Goal: Task Accomplishment & Management: Complete application form

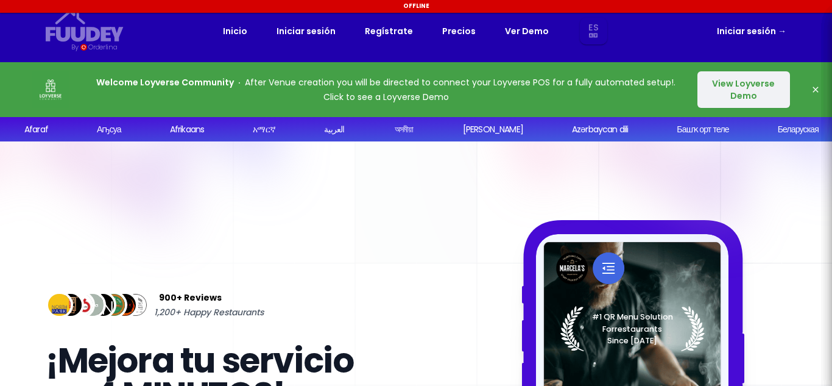
select select "es"
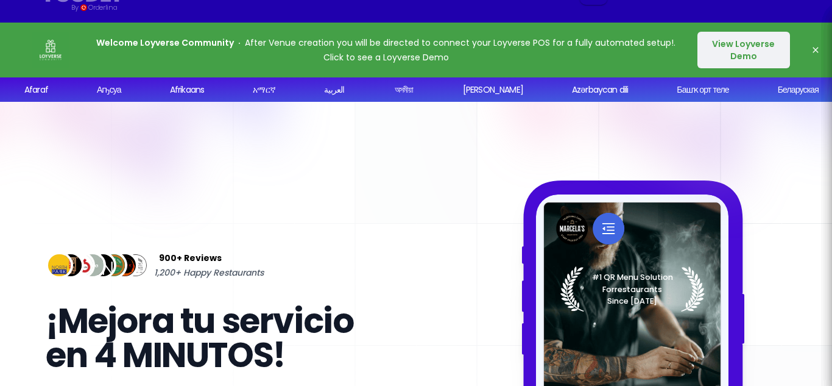
scroll to position [39, 0]
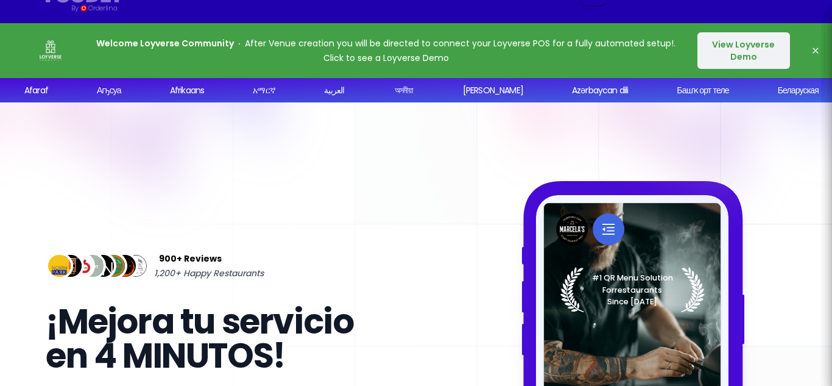
click at [742, 52] on button "View Loyverse Demo" at bounding box center [743, 50] width 93 height 37
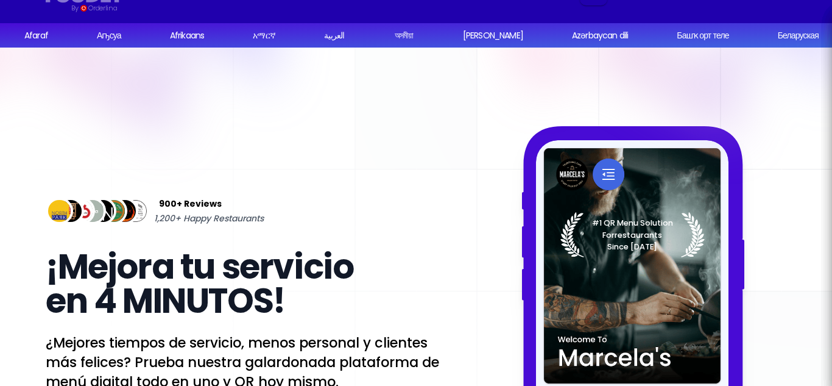
select select "es"
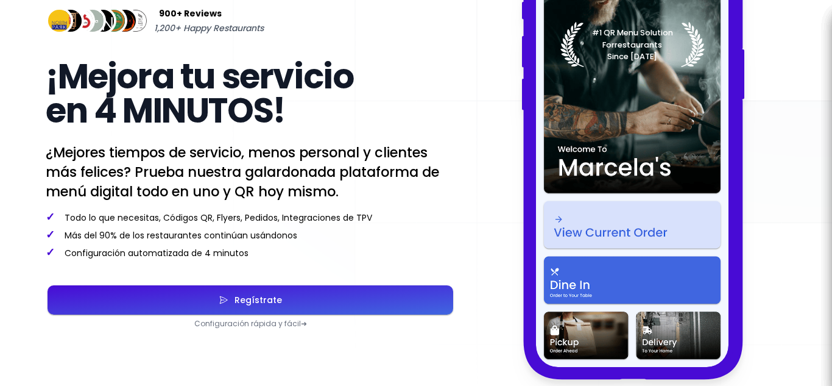
scroll to position [233, 0]
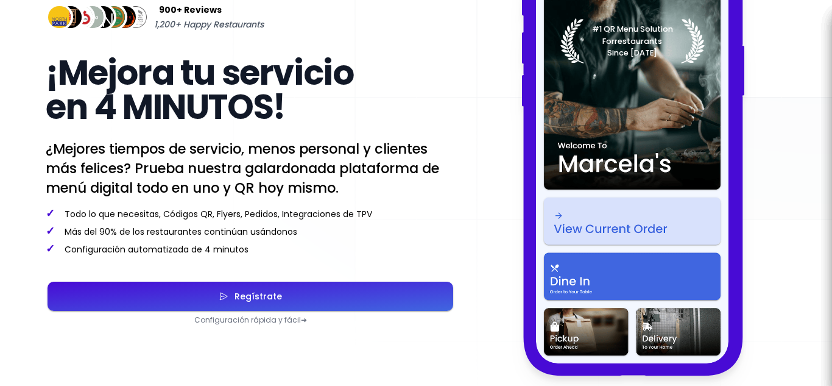
click at [369, 295] on button "Regístrate" at bounding box center [251, 295] width 406 height 29
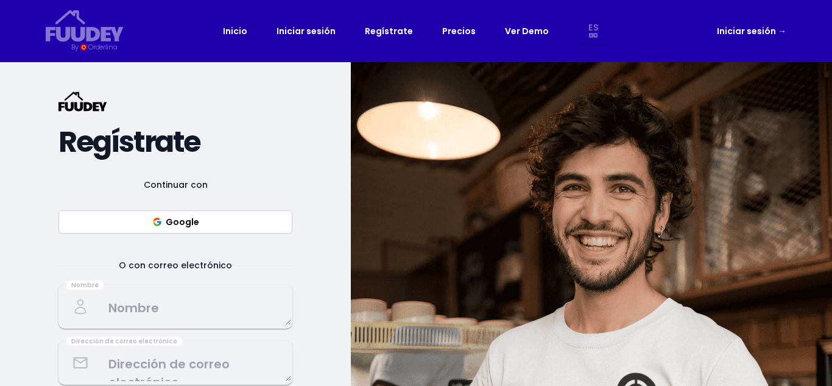
select select "es"
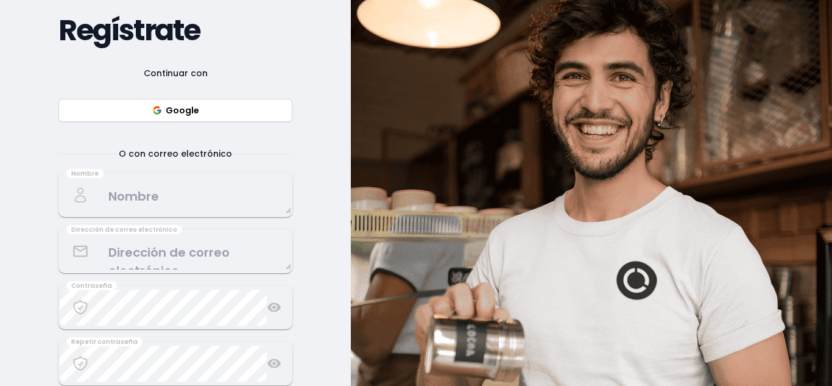
scroll to position [112, 0]
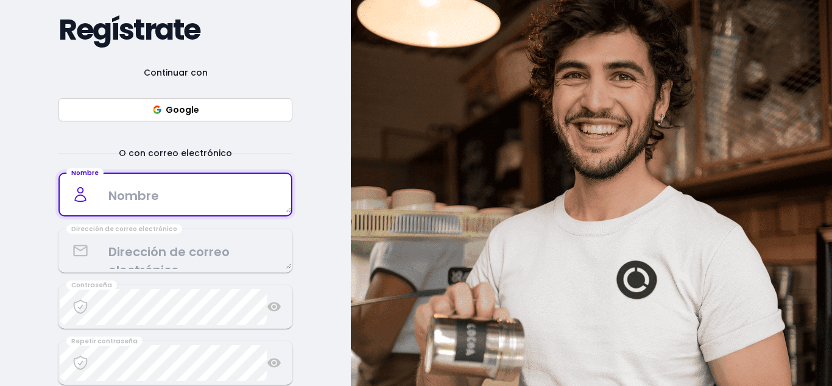
click at [216, 192] on textarea at bounding box center [175, 195] width 231 height 36
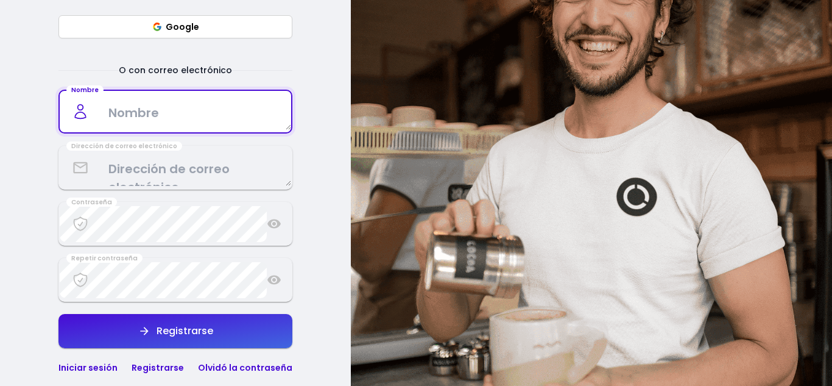
scroll to position [196, 0]
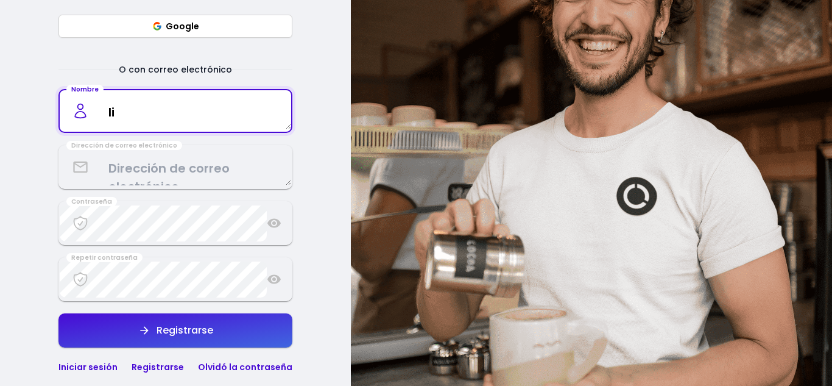
type textarea "l"
type textarea "Genesis Frago"
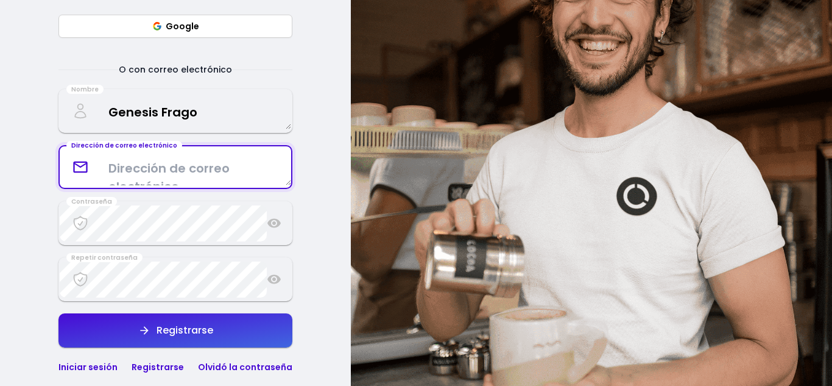
click at [211, 171] on textarea at bounding box center [175, 167] width 231 height 36
type textarea "[EMAIL_ADDRESS][DOMAIN_NAME]"
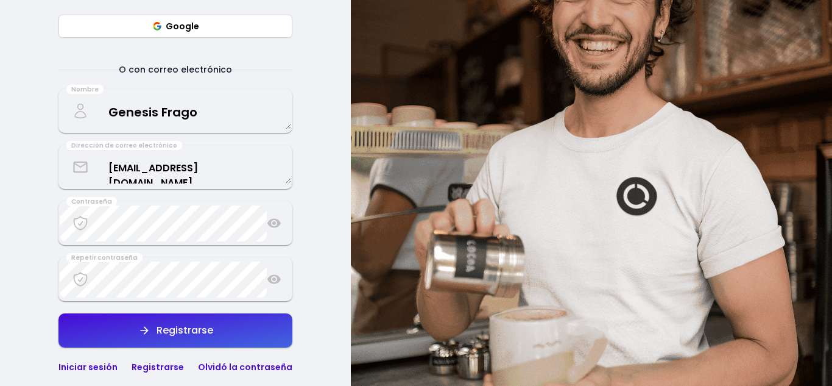
click at [277, 222] on icon at bounding box center [273, 223] width 13 height 9
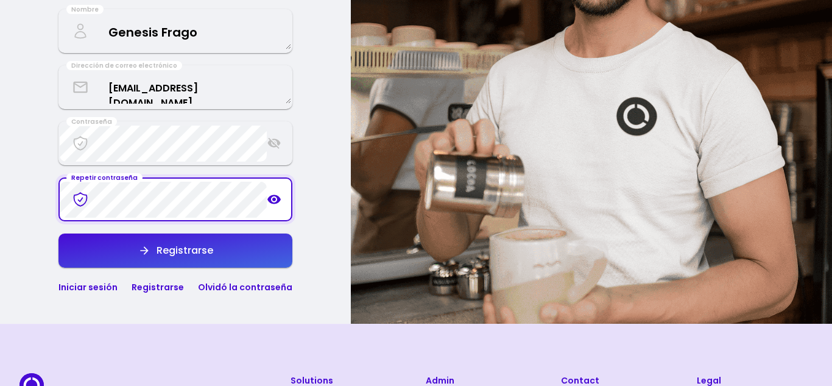
scroll to position [279, 0]
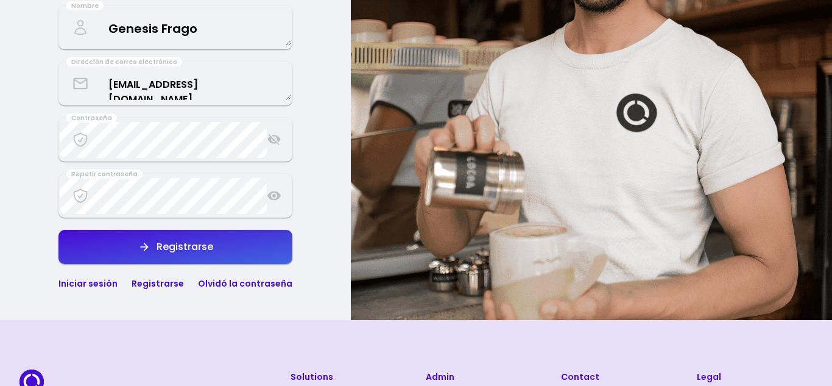
click at [211, 242] on div "Registrarse" at bounding box center [181, 247] width 63 height 10
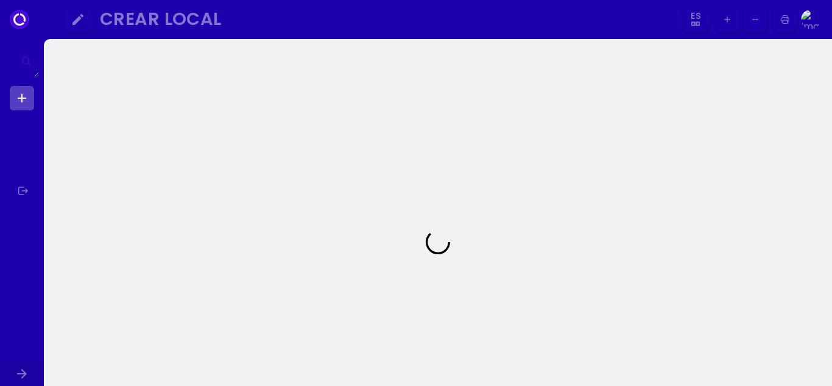
select select "es"
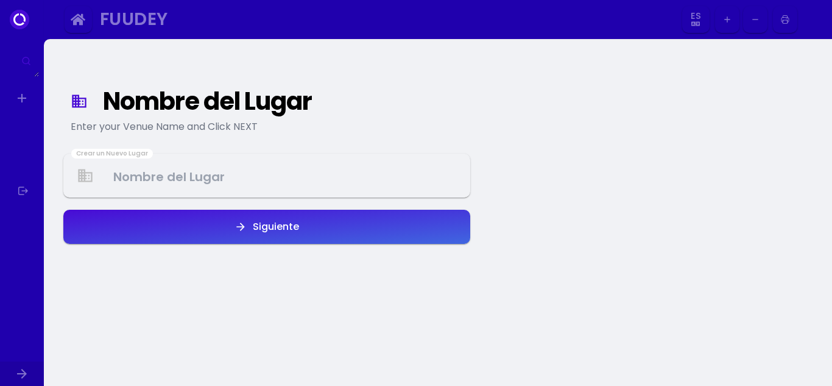
select select "es"
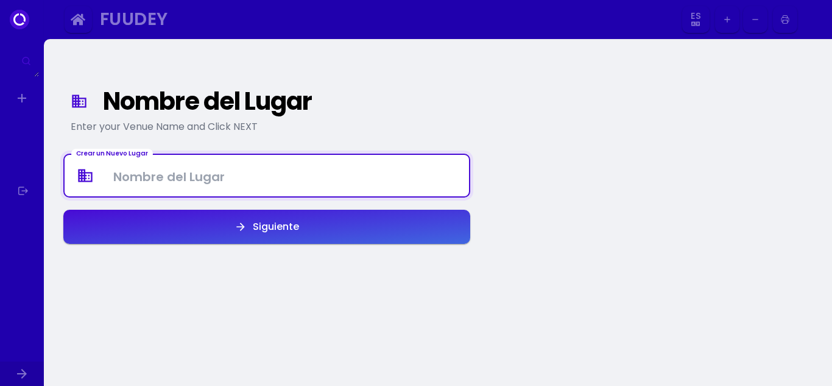
click at [349, 186] on Venue at bounding box center [267, 176] width 404 height 36
type Venue "[PERSON_NAME] Street Food"
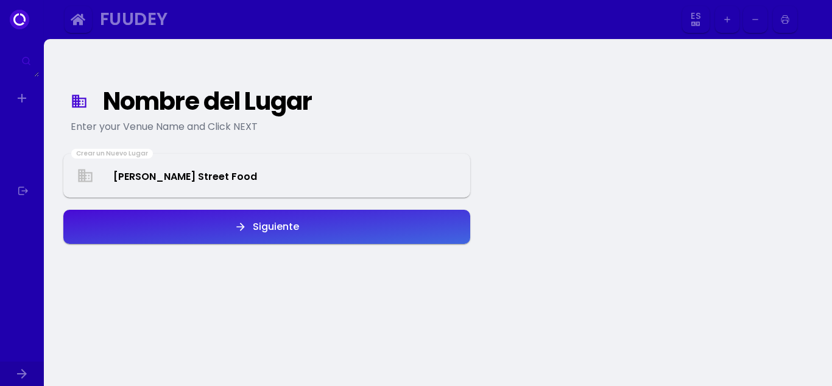
click at [326, 231] on button "Siguiente" at bounding box center [266, 227] width 407 height 34
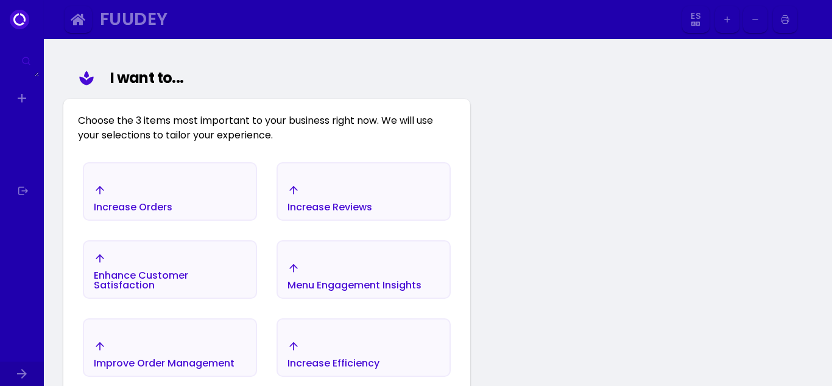
scroll to position [141, 0]
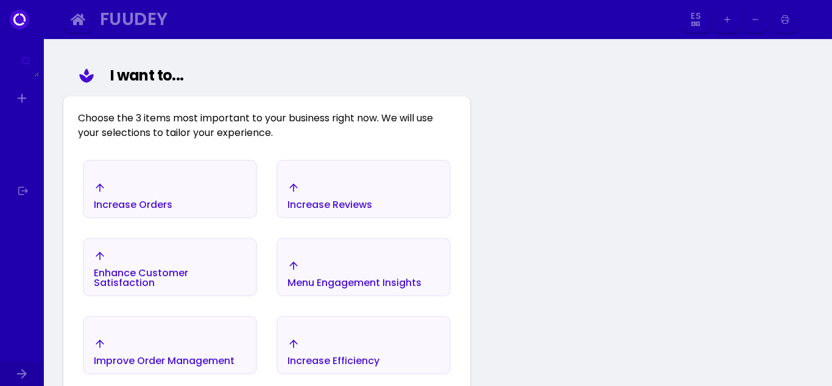
click at [696, 20] on select "Es En Aa Ab Af Am Ar As Ay Az Ba Be Bg Bh Bi Bn Bo Br Ca Co Cs Cy Da De Dz El E…" at bounding box center [696, 19] width 23 height 27
click at [685, 6] on select "Es En Aa Ab Af Am Ar As Ay Az Ba Be Bg Bh Bi Bn Bo Br Ca Co Cs Cy Da De Dz El E…" at bounding box center [696, 19] width 23 height 27
select select "es"
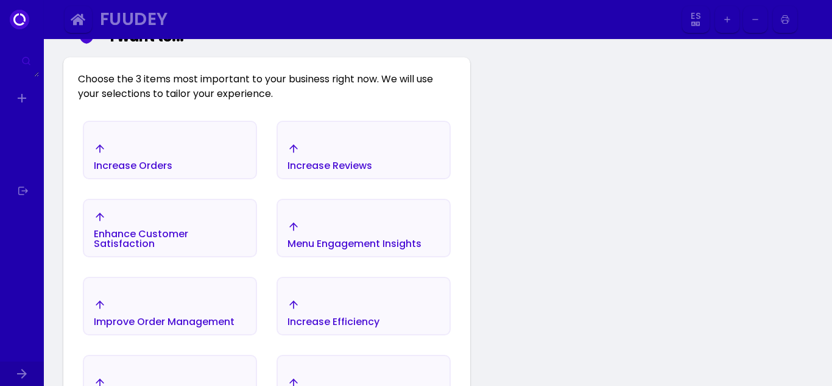
scroll to position [0, 0]
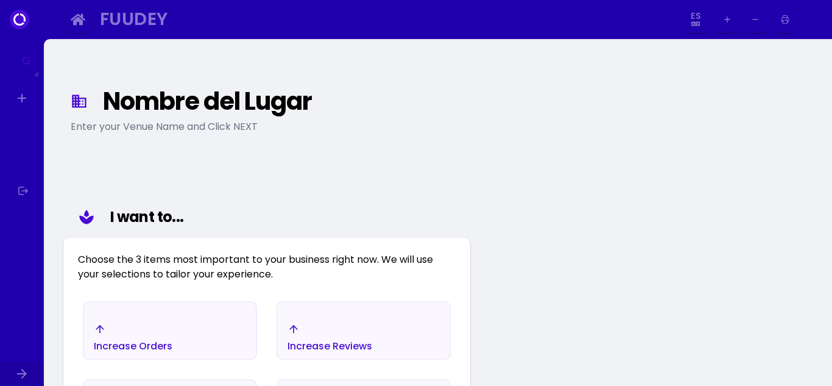
click at [80, 24] on icon "button" at bounding box center [78, 20] width 15 height 12
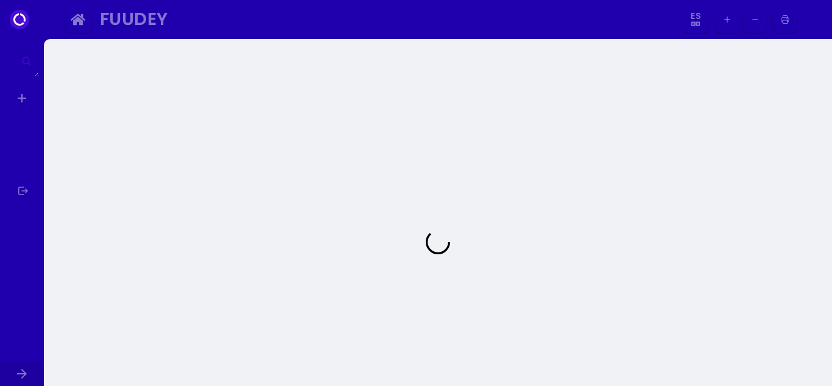
select select "es"
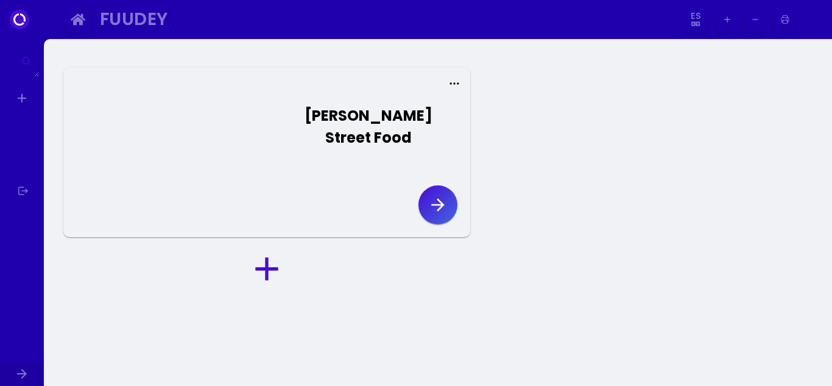
select select "es"
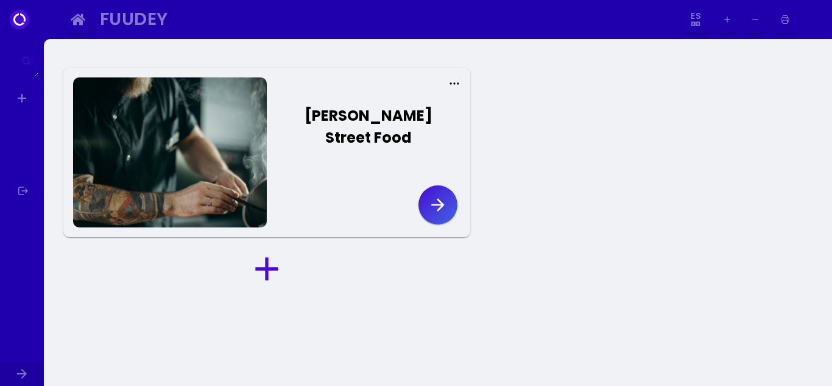
select select "es"
click at [700, 19] on select "Es En Aa Ab Af Am Ar As Ay Az Ba Be Bg Bh Bi Bn Bo Br Ca Co Cs Cy Da De Dz El E…" at bounding box center [696, 19] width 23 height 27
select select "en"
click at [700, 25] on select "Es En Aa Ab Af Am Ar As Ay Az Ba Be Bg Bh Bi Bn Bo Br Ca Co Cs Cy Da De Dz El E…" at bounding box center [696, 19] width 23 height 27
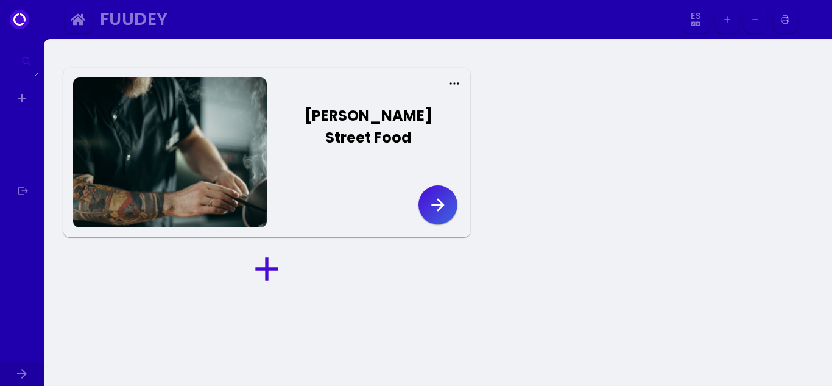
select select "es"
click at [174, 181] on div at bounding box center [170, 152] width 194 height 150
click at [451, 83] on circle at bounding box center [450, 83] width 1 height 1
select select "es"
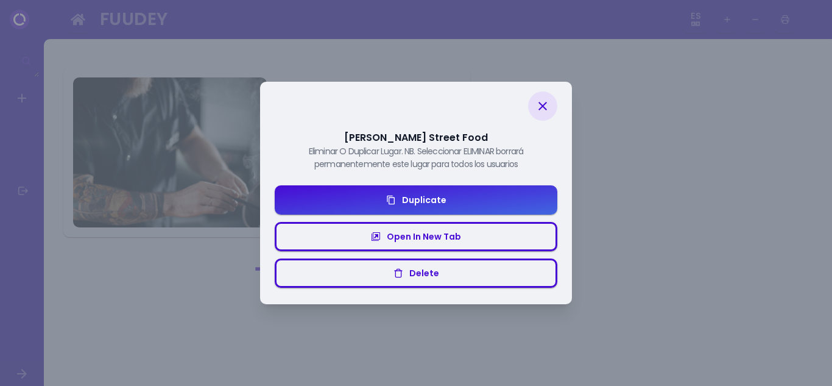
click at [542, 108] on icon at bounding box center [542, 106] width 15 height 15
select select "es"
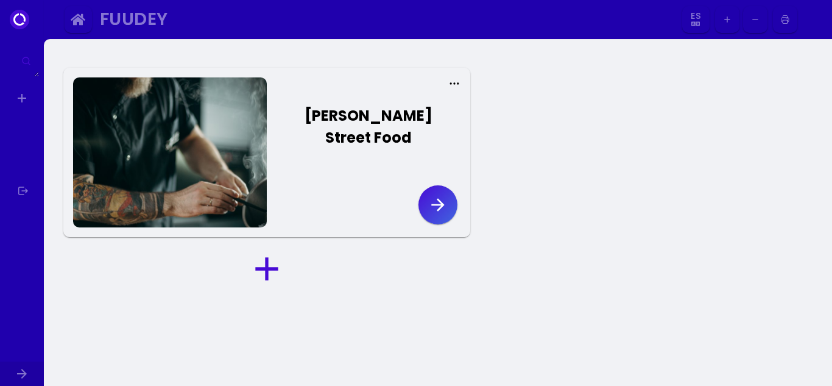
click at [445, 217] on button "button" at bounding box center [437, 204] width 39 height 39
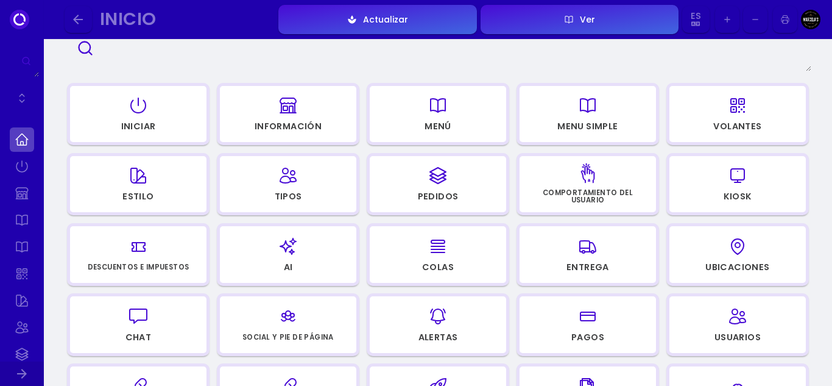
scroll to position [108, 0]
click at [431, 110] on icon "button" at bounding box center [438, 104] width 15 height 13
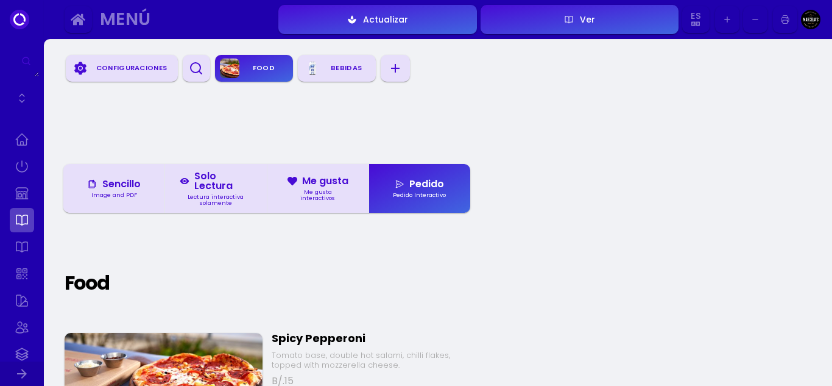
click at [146, 72] on div "Configuraciones" at bounding box center [131, 68] width 83 height 18
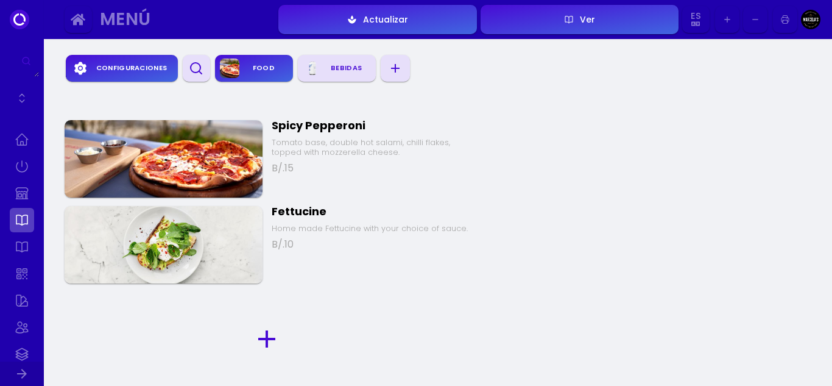
scroll to position [264, 0]
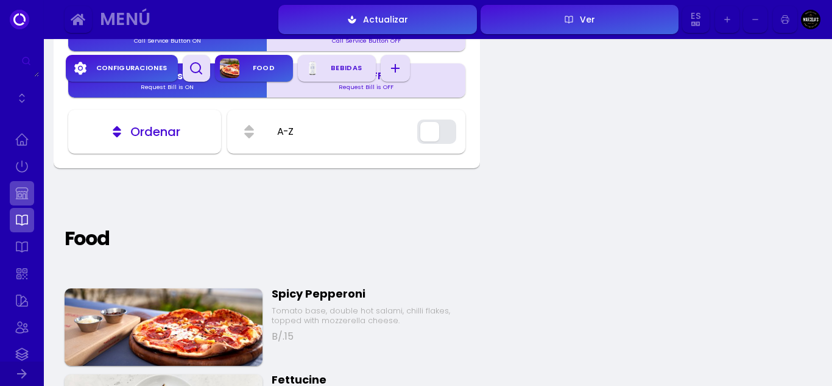
click at [26, 192] on link at bounding box center [22, 193] width 24 height 24
select select "PAB"
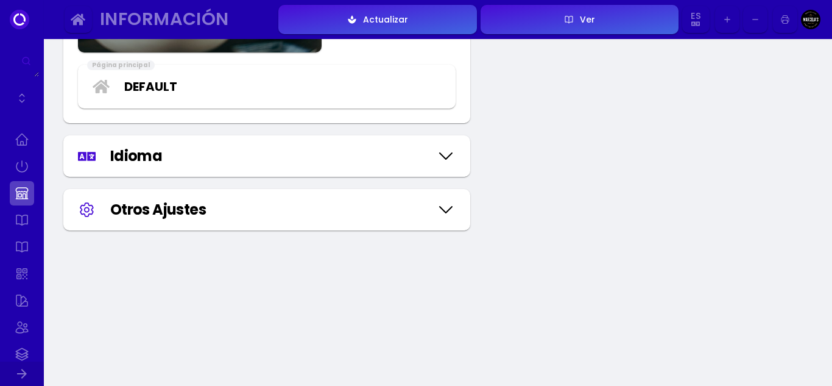
scroll to position [1560, 0]
click at [28, 276] on link at bounding box center [22, 273] width 24 height 24
